Goal: Task Accomplishment & Management: Manage account settings

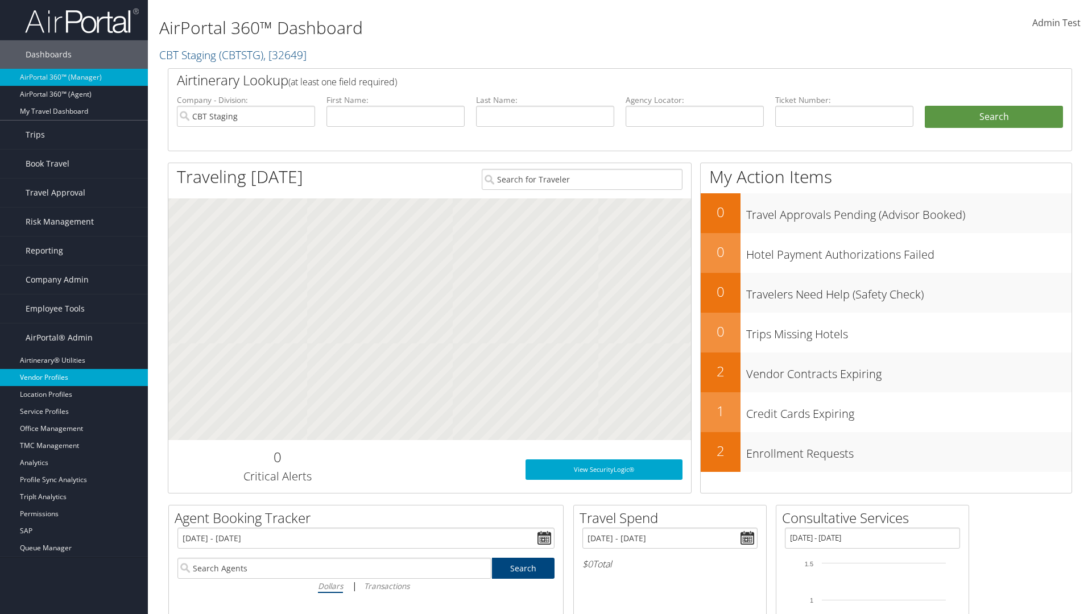
click at [74, 378] on link "Vendor Profiles" at bounding box center [74, 377] width 148 height 17
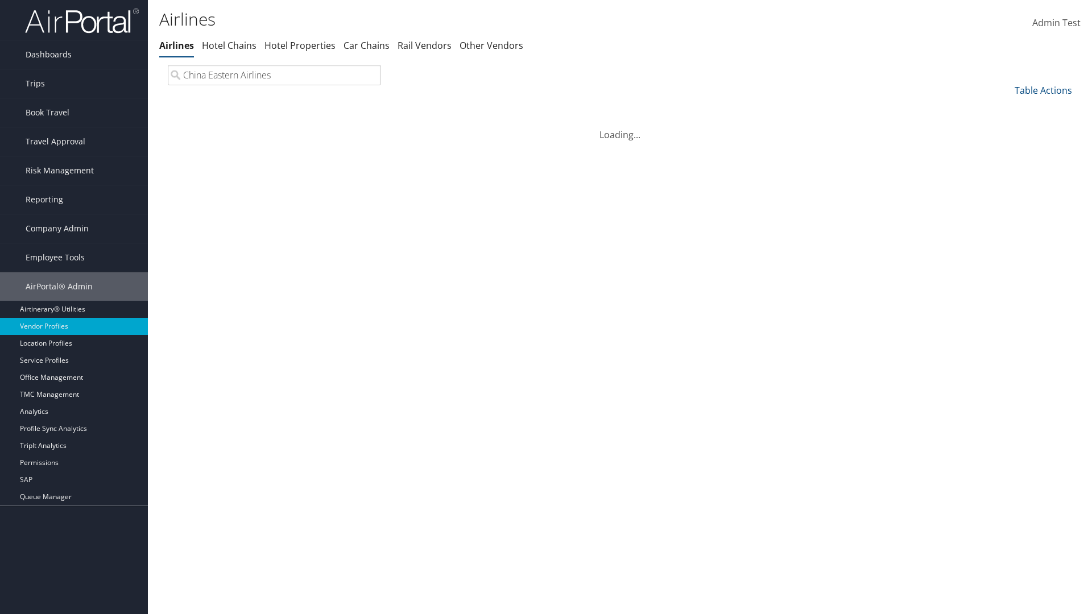
type input "China Eastern Airlines"
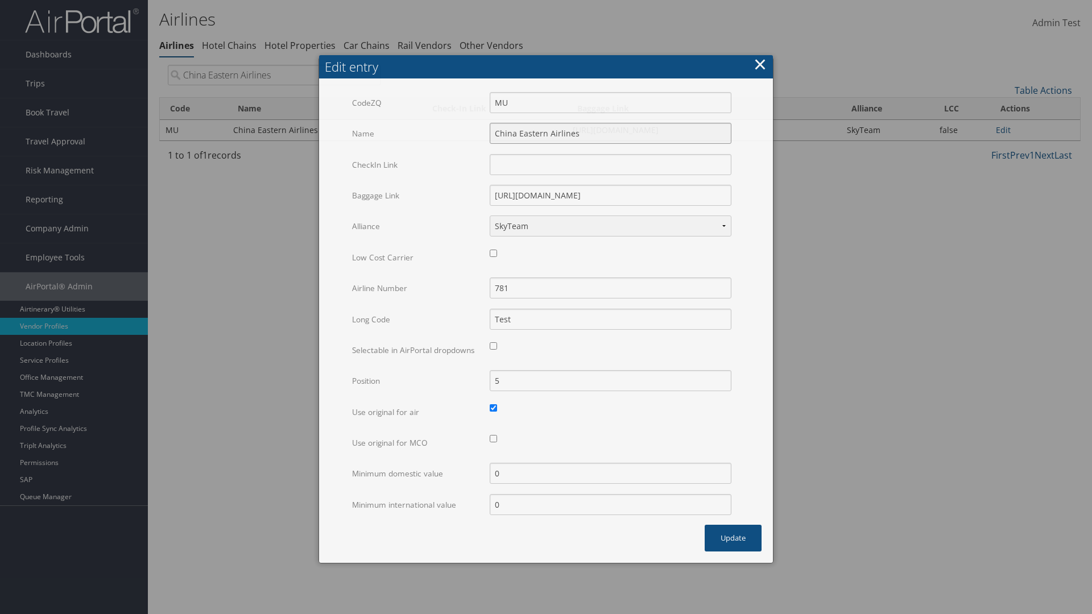
click at [611, 123] on input "China Eastern Airlines" at bounding box center [611, 133] width 242 height 21
type input "China Eastern Airlines"
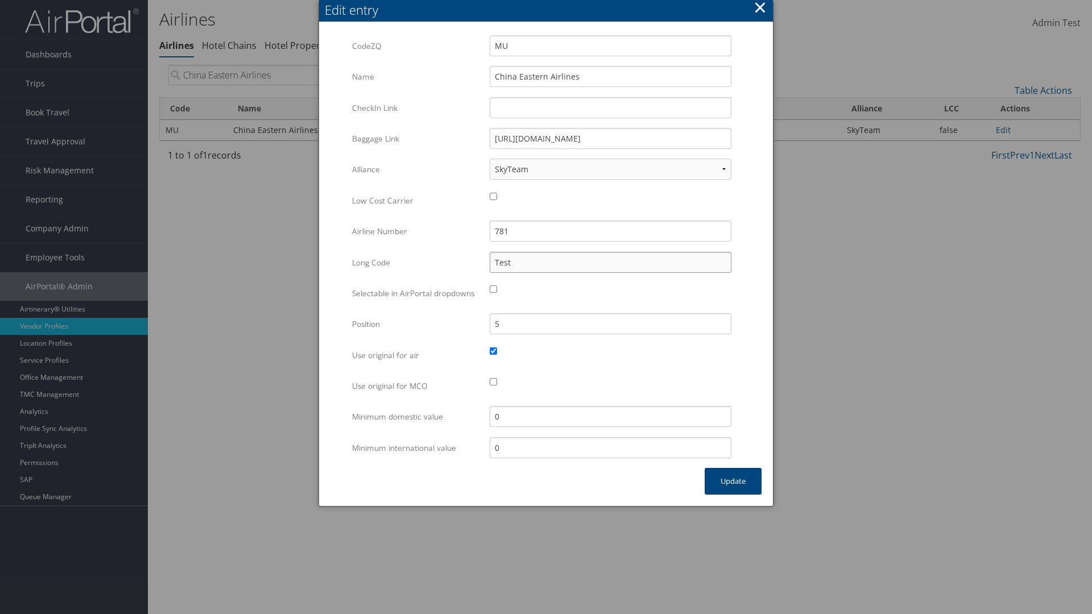
click at [611, 262] on input "Test" at bounding box center [611, 262] width 242 height 21
type input "Test"
click at [733, 493] on button "Update" at bounding box center [733, 481] width 57 height 27
